Goal: Task Accomplishment & Management: Use online tool/utility

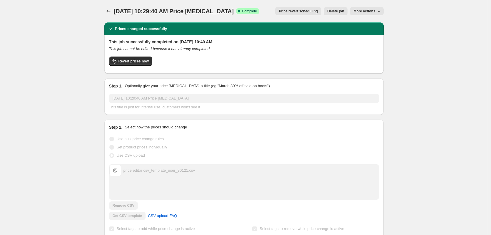
scroll to position [118, 0]
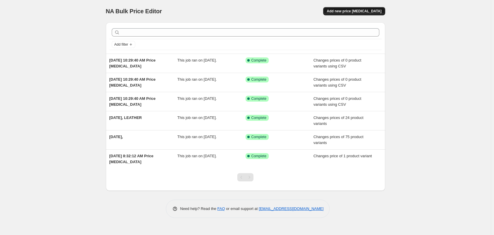
click at [354, 11] on span "Add new price change job" at bounding box center [353, 11] width 55 height 5
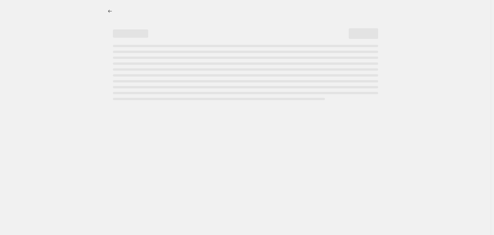
select select "percentage"
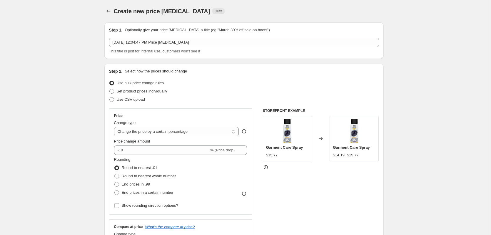
click at [107, 97] on div "Step 2. Select how the prices should change Use bulk price change rules Set pro…" at bounding box center [243, 166] width 279 height 206
click at [114, 99] on span at bounding box center [111, 99] width 5 height 5
click at [110, 97] on input "Use CSV upload" at bounding box center [109, 97] width 0 height 0
radio input "true"
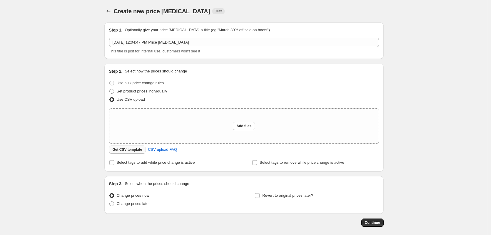
click at [131, 149] on span "Get CSV template" at bounding box center [128, 149] width 30 height 5
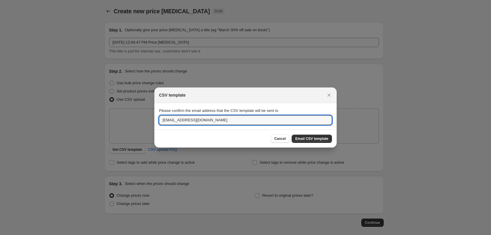
drag, startPoint x: 175, startPoint y: 121, endPoint x: 152, endPoint y: 120, distance: 22.3
type input "vvellingiri@danier.com"
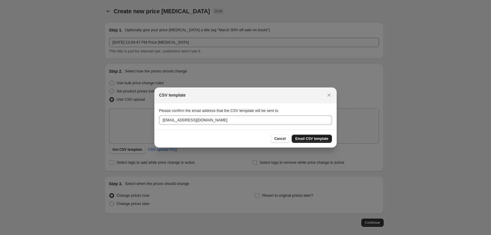
click at [310, 136] on button "Email CSV template" at bounding box center [312, 138] width 40 height 8
